Goal: Use online tool/utility: Use online tool/utility

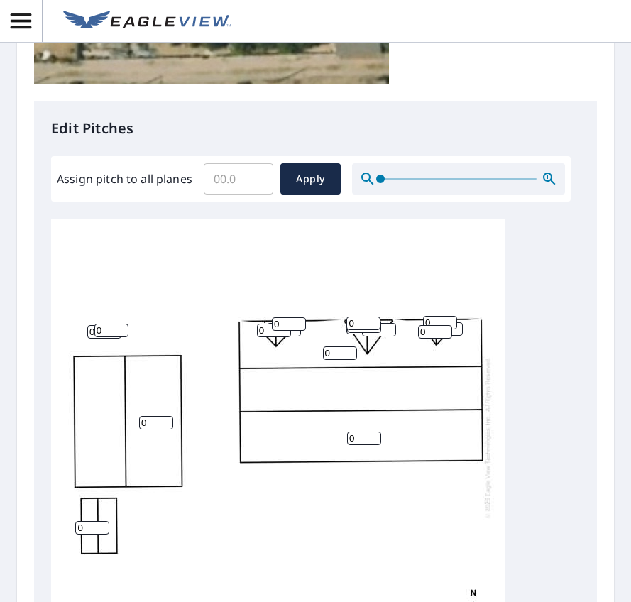
scroll to position [15, 0]
drag, startPoint x: 364, startPoint y: 468, endPoint x: 273, endPoint y: 462, distance: 91.8
click at [273, 462] on div "0 0 0 0 0 0 0 0 0 0 0 0 0 0 0 0" at bounding box center [278, 437] width 454 height 446
type input "4"
drag, startPoint x: 334, startPoint y: 381, endPoint x: 310, endPoint y: 380, distance: 24.2
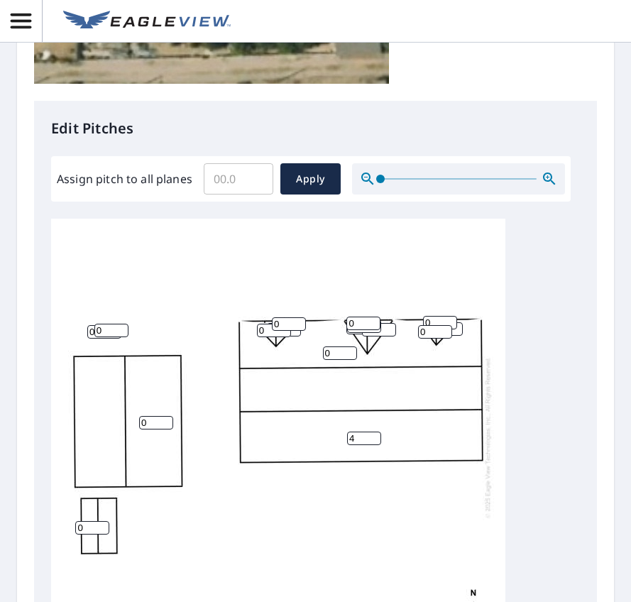
click at [312, 380] on div "4 0 0 0 0 0 0 0 0 0 0 0 0 0 0 0" at bounding box center [278, 437] width 454 height 446
type input "4"
drag, startPoint x: 366, startPoint y: 472, endPoint x: 315, endPoint y: 470, distance: 50.5
click at [315, 470] on div "4 0 4 0 0 0 0 0 0 0 0 0 0 0 0 0" at bounding box center [278, 437] width 454 height 446
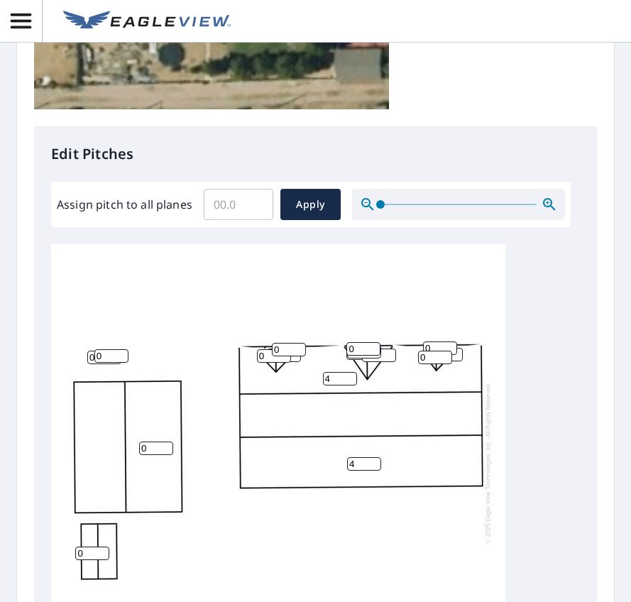
scroll to position [497, 0]
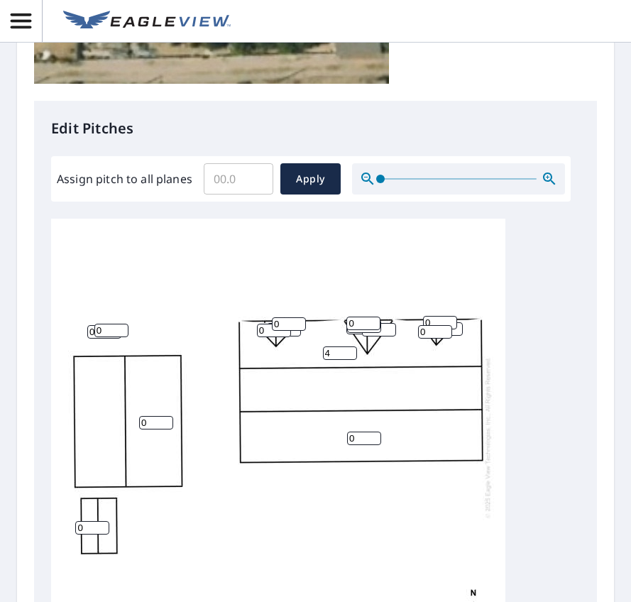
type input "0"
click at [381, 414] on div "0 0 4 0 0 0 0 0 0 0 0 0 0 0 0 0" at bounding box center [278, 437] width 454 height 446
drag, startPoint x: 428, startPoint y: 364, endPoint x: 406, endPoint y: 364, distance: 22.0
click at [407, 364] on div "0 0 4 0 0 0 0 0 0 0 0 0 0 0 0 0" at bounding box center [278, 437] width 454 height 446
type input "4"
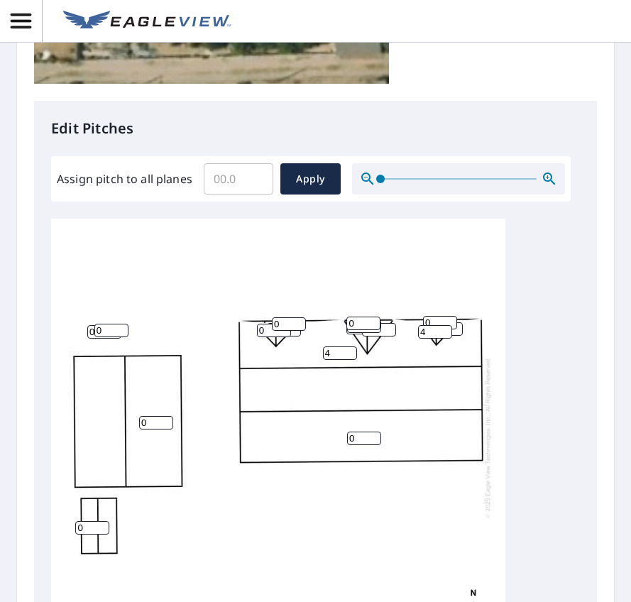
drag, startPoint x: 438, startPoint y: 351, endPoint x: 421, endPoint y: 351, distance: 17.1
click at [421, 351] on div "0 0 4 0 0 0 0 0 0 0 0 0 0 0 4 0" at bounding box center [278, 437] width 454 height 446
type input "4"
drag, startPoint x: 373, startPoint y: 354, endPoint x: 333, endPoint y: 353, distance: 39.8
click at [347, 330] on input "1" at bounding box center [364, 323] width 34 height 13
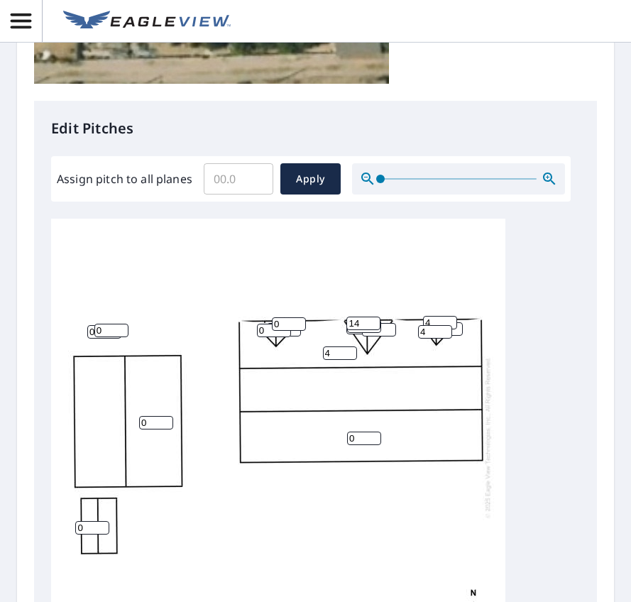
type input "14"
drag, startPoint x: 392, startPoint y: 365, endPoint x: 344, endPoint y: 364, distance: 48.3
click at [362, 337] on input "0" at bounding box center [379, 329] width 34 height 13
type input "4"
drag, startPoint x: 361, startPoint y: 358, endPoint x: 302, endPoint y: 352, distance: 59.9
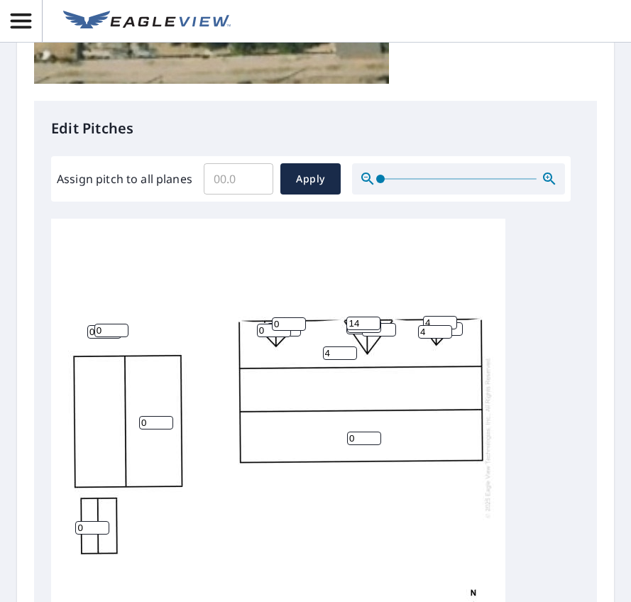
click at [302, 352] on div "0 0 4 0 0 0 0 4 0 0 0 0 4 0 4 14" at bounding box center [278, 437] width 454 height 446
type input "4"
drag, startPoint x: 298, startPoint y: 354, endPoint x: 246, endPoint y: 355, distance: 51.9
click at [272, 331] on input "1" at bounding box center [289, 323] width 34 height 13
drag, startPoint x: 286, startPoint y: 360, endPoint x: 244, endPoint y: 352, distance: 43.3
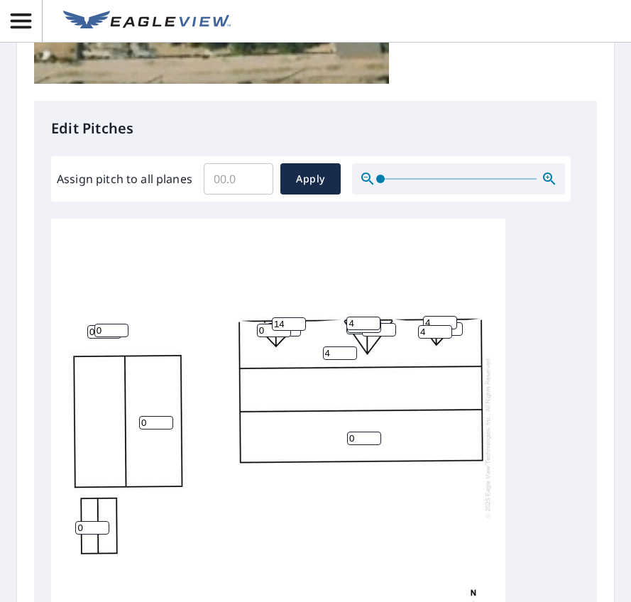
click at [244, 352] on div "0 0 4 0 0 0 0 4 0 0 0 0 4 14 4 4" at bounding box center [278, 437] width 454 height 446
type input "4"
drag, startPoint x: 266, startPoint y: 361, endPoint x: 219, endPoint y: 361, distance: 46.2
click at [219, 361] on div "0 0 4 0 0 0 0 4 0 0 0 0 4 4 4 4" at bounding box center [278, 437] width 454 height 446
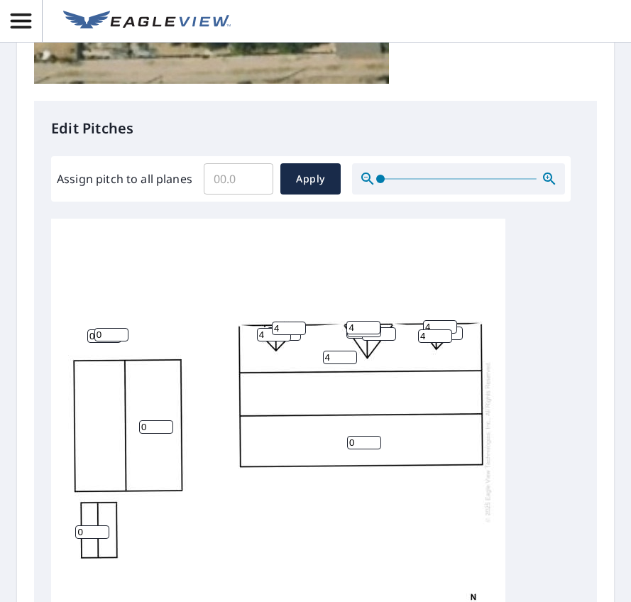
scroll to position [15, 0]
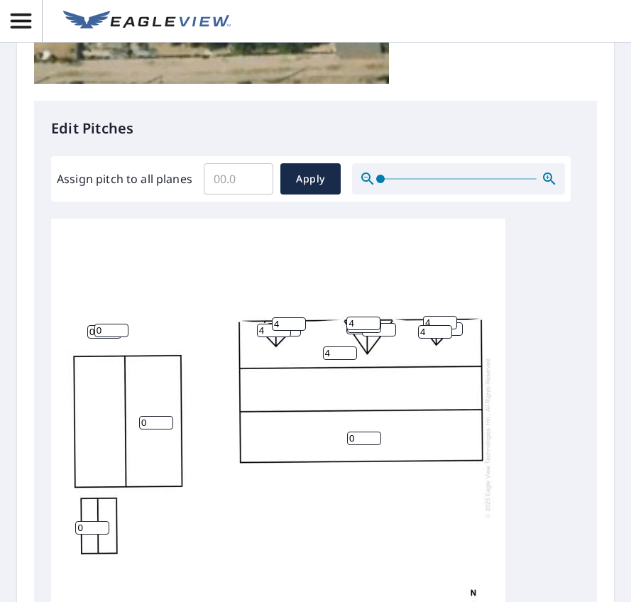
type input "4"
click at [541, 187] on icon "button" at bounding box center [549, 178] width 17 height 17
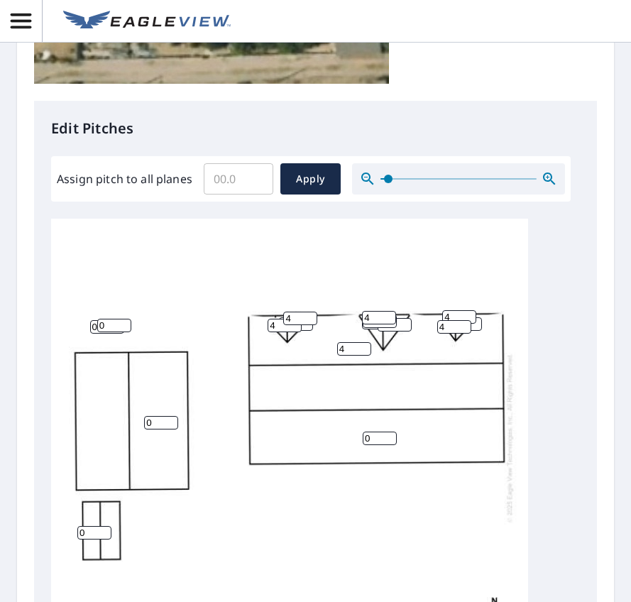
click at [541, 187] on icon "button" at bounding box center [549, 178] width 17 height 17
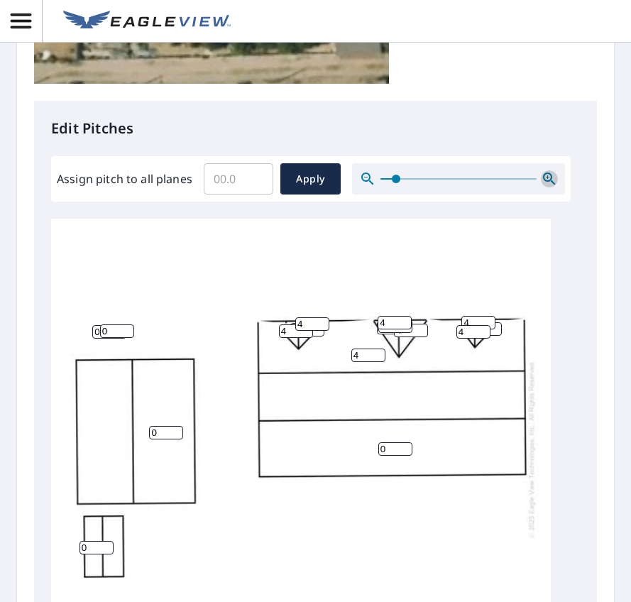
click at [541, 187] on icon "button" at bounding box center [549, 178] width 17 height 17
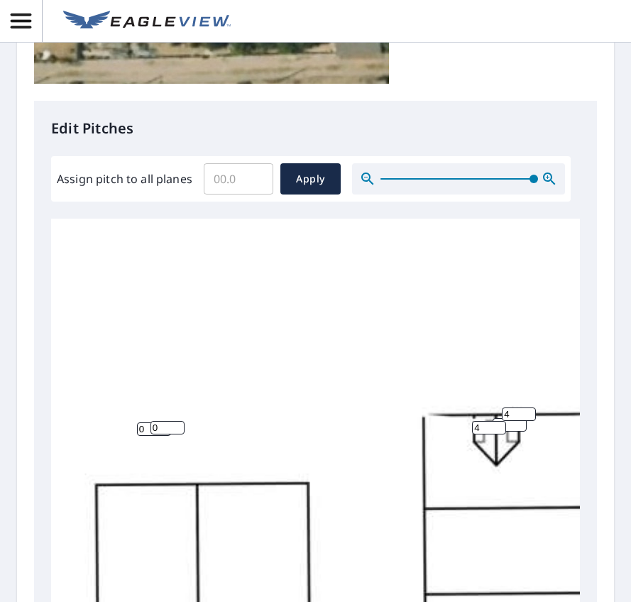
drag, startPoint x: 107, startPoint y: 221, endPoint x: 242, endPoint y: 228, distance: 135.1
click at [530, 183] on span at bounding box center [534, 179] width 9 height 9
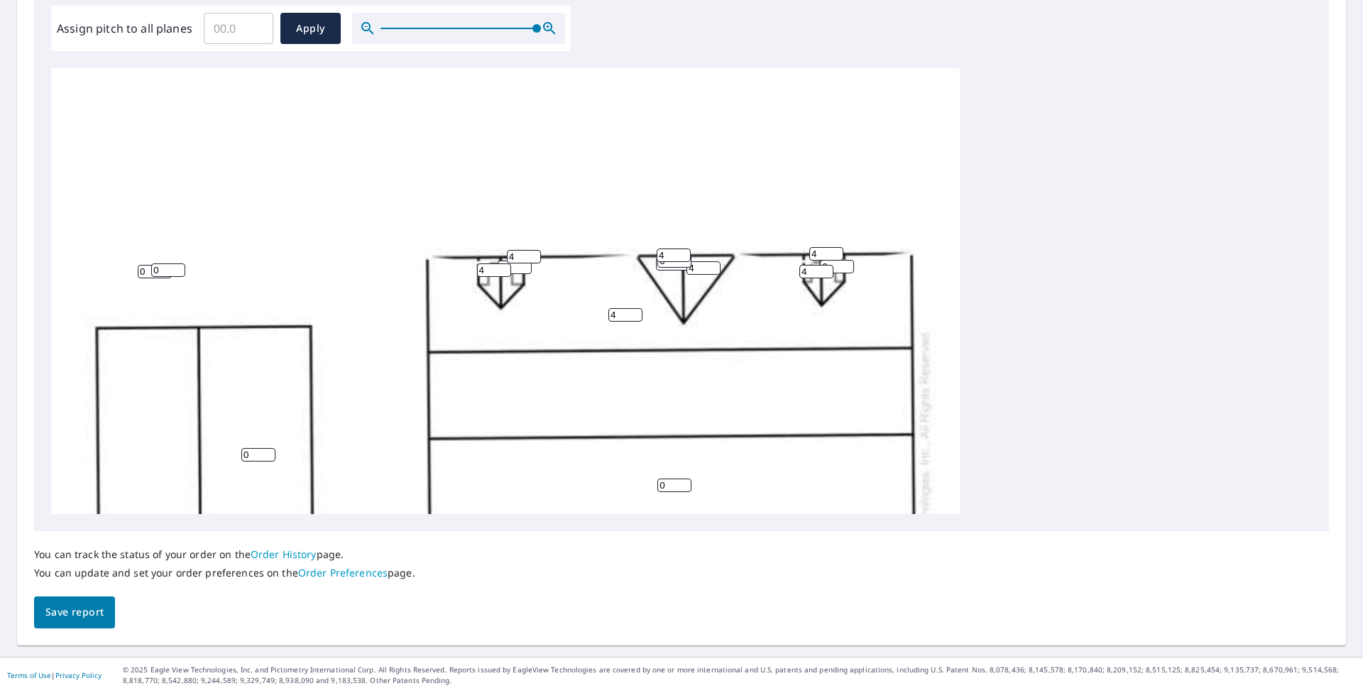
scroll to position [0, 0]
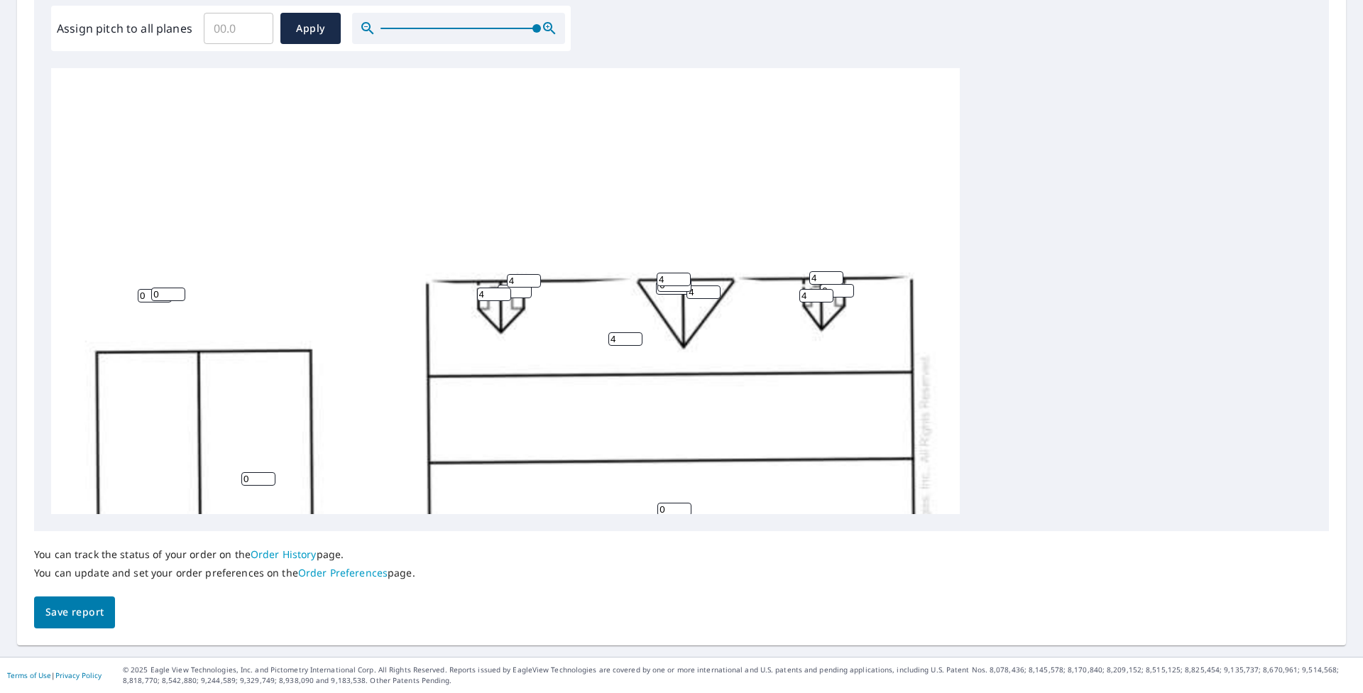
click at [516, 293] on input "0" at bounding box center [515, 291] width 34 height 13
type input "04"
click at [631, 288] on input "0" at bounding box center [675, 284] width 34 height 13
type input "04"
click at [631, 293] on input "0" at bounding box center [837, 290] width 34 height 13
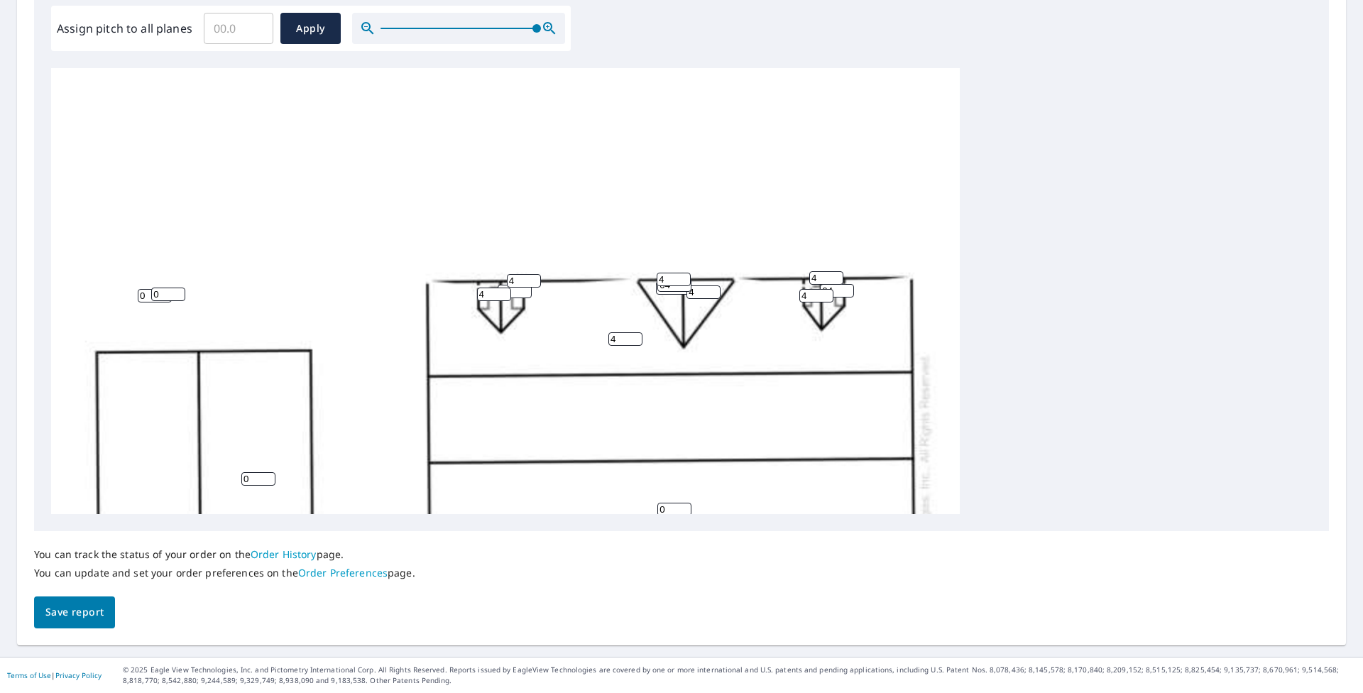
click at [631, 332] on div "0 0 4 0 0 0 0 4 04 04 04 4 4 4 4 4" at bounding box center [505, 514] width 909 height 892
drag, startPoint x: 836, startPoint y: 289, endPoint x: 781, endPoint y: 290, distance: 54.7
click at [631, 290] on div "0 0 4 0 0 0 0 4 04 04 04 4 4 4 4 4" at bounding box center [505, 514] width 909 height 892
type input "4"
drag, startPoint x: 672, startPoint y: 290, endPoint x: 601, endPoint y: 285, distance: 71.1
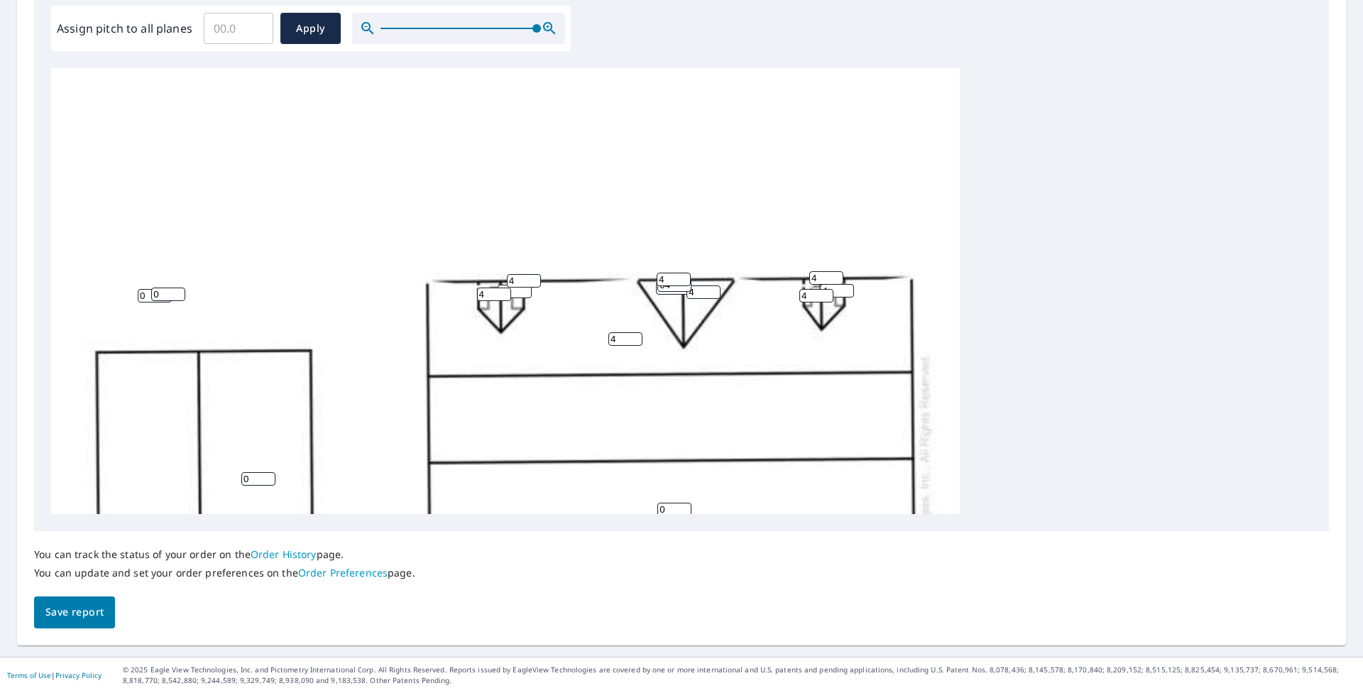
click at [601, 285] on div "0 0 4 0 0 0 0 4 04 04 4 4 4 4 4 4" at bounding box center [505, 514] width 909 height 892
type input "4"
click at [631, 294] on input "0" at bounding box center [673, 287] width 34 height 13
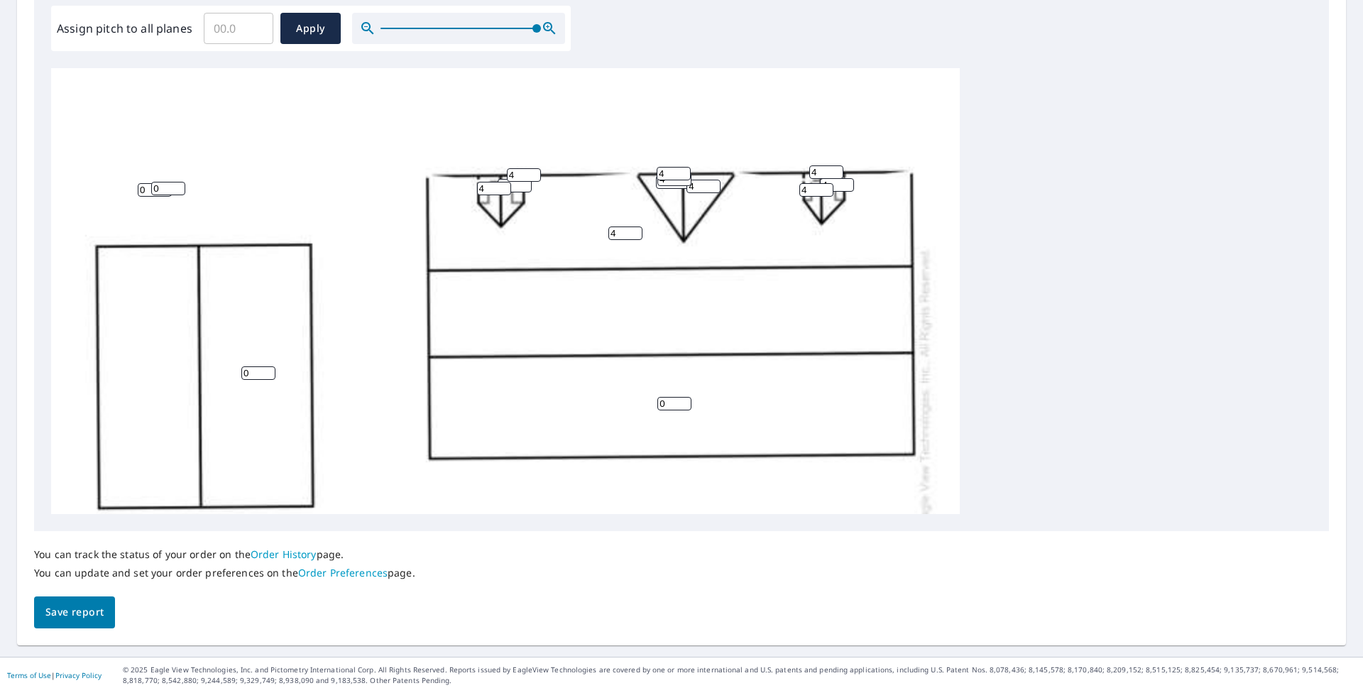
scroll to position [213, 0]
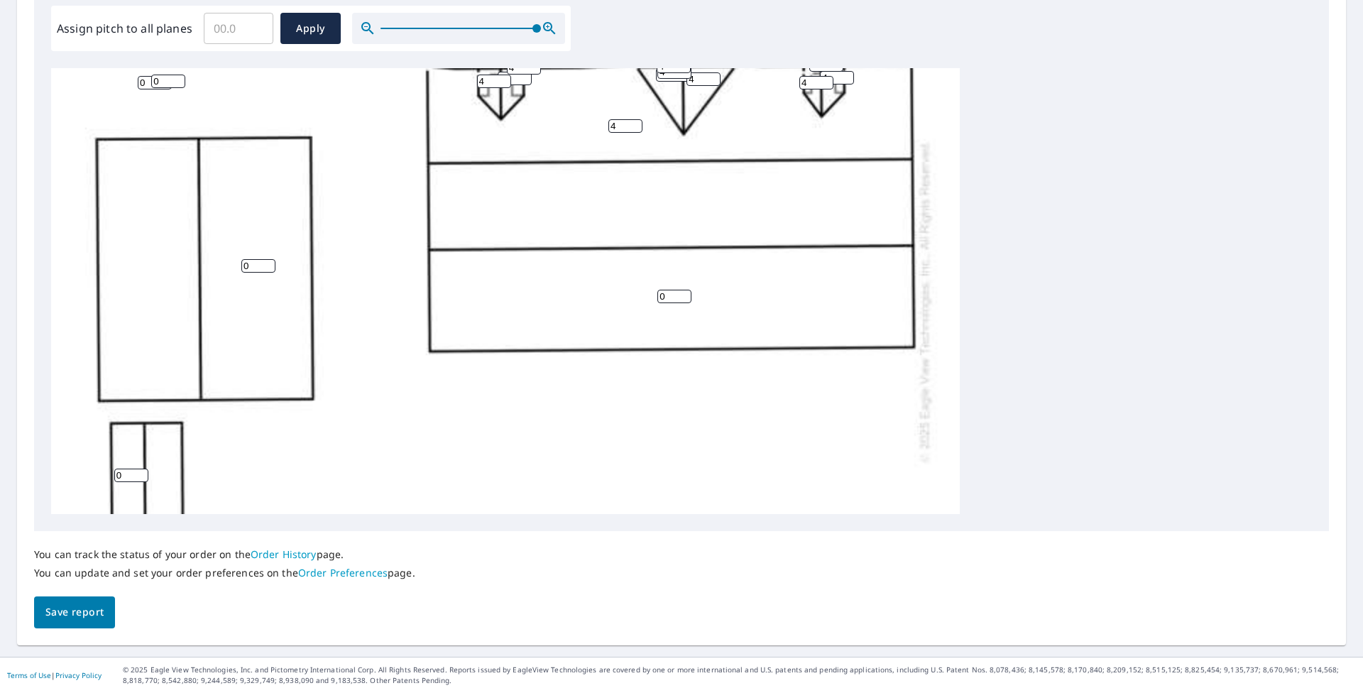
type input "04"
click at [77, 601] on span "Save report" at bounding box center [74, 613] width 58 height 18
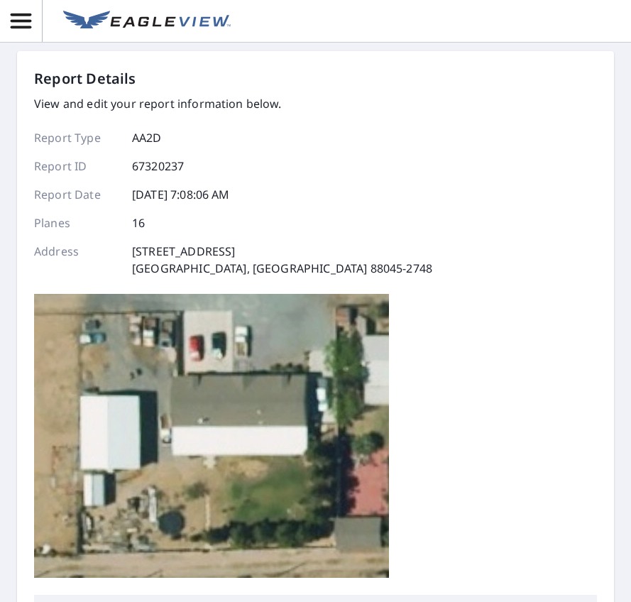
scroll to position [0, 0]
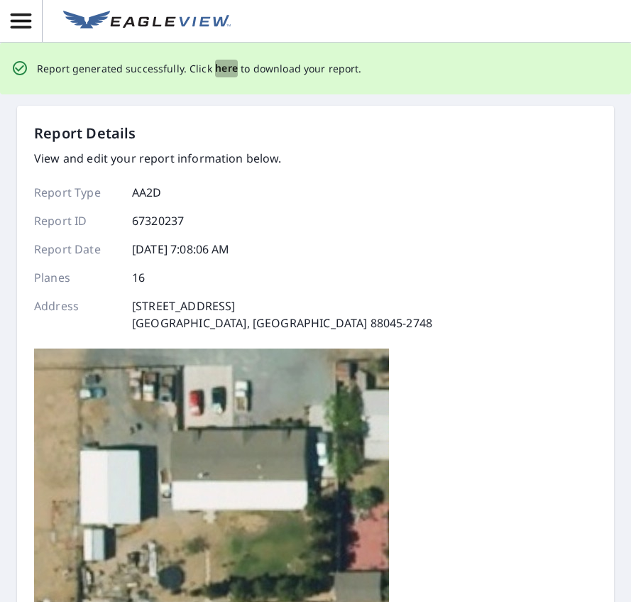
click at [225, 70] on span "here" at bounding box center [226, 69] width 23 height 18
